Goal: Information Seeking & Learning: Learn about a topic

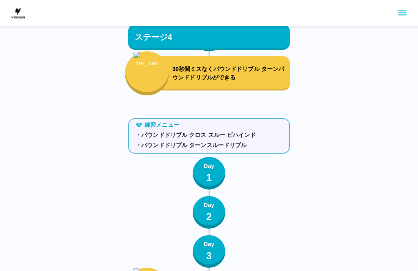
scroll to position [2469, 0]
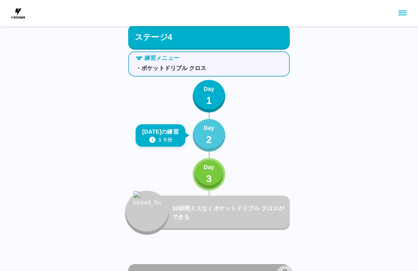
click at [210, 131] on p "Day" at bounding box center [208, 128] width 11 height 9
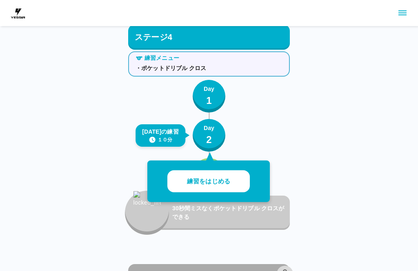
click at [190, 181] on p "練習をはじめる" at bounding box center [208, 181] width 43 height 9
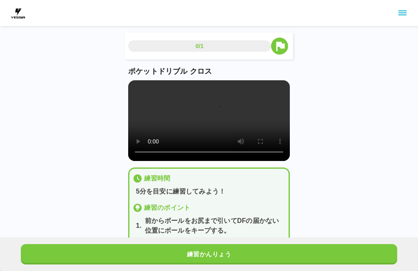
click at [137, 94] on video at bounding box center [208, 120] width 161 height 81
click at [150, 100] on video at bounding box center [208, 120] width 161 height 81
click at [138, 88] on video at bounding box center [208, 120] width 161 height 81
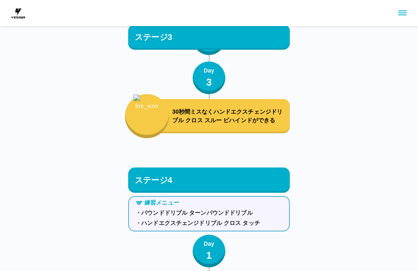
scroll to position [1889, 0]
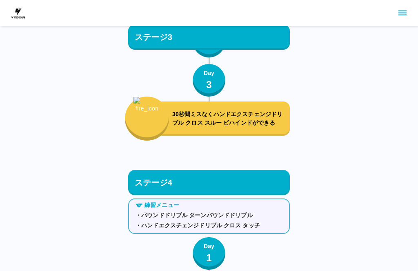
click at [212, 250] on p "Day" at bounding box center [208, 247] width 11 height 9
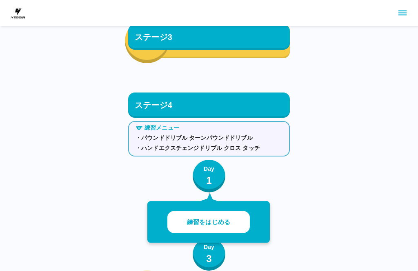
scroll to position [1967, 0]
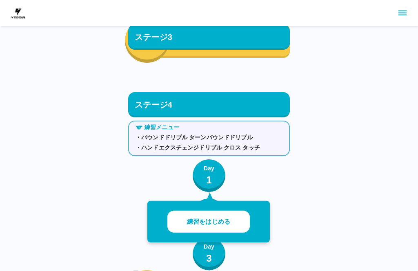
click at [240, 223] on button "練習をはじめる" at bounding box center [208, 222] width 82 height 22
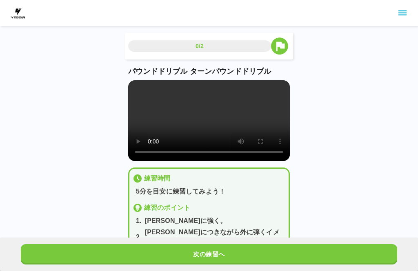
click at [212, 133] on video at bounding box center [208, 120] width 161 height 81
click at [141, 98] on video at bounding box center [208, 120] width 161 height 81
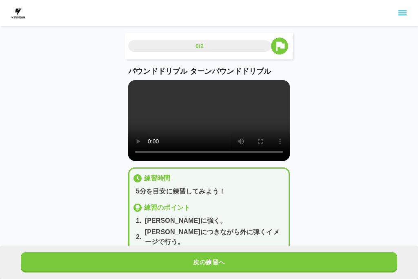
click at [137, 89] on video at bounding box center [208, 120] width 161 height 81
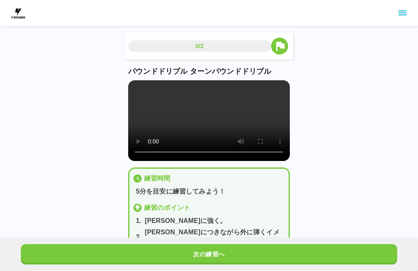
click at [287, 252] on button "次の練習へ" at bounding box center [209, 254] width 376 height 20
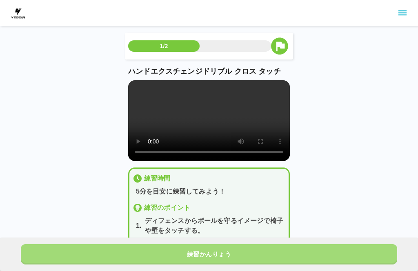
click at [287, 248] on button "練習かんりょう" at bounding box center [209, 254] width 376 height 20
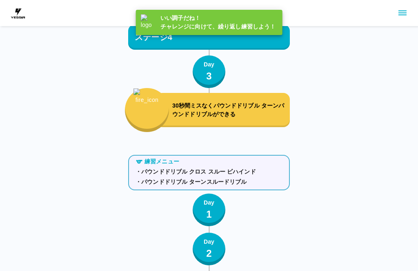
scroll to position [2469, 0]
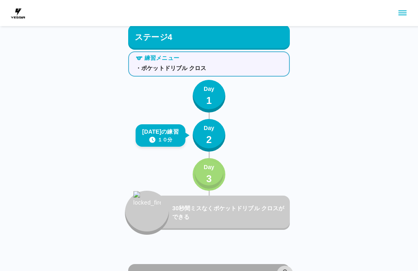
click at [210, 177] on p "3" at bounding box center [209, 179] width 6 height 15
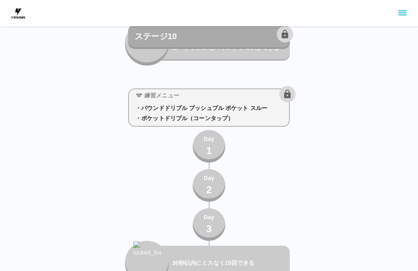
scroll to position [5703, 0]
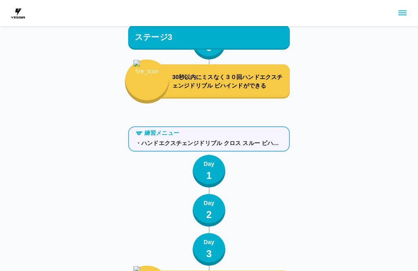
scroll to position [1720, 0]
